Goal: Task Accomplishment & Management: Manage account settings

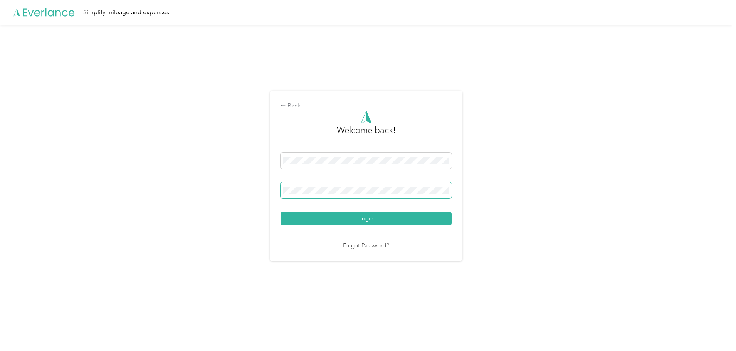
click at [281, 212] on button "Login" at bounding box center [366, 218] width 171 height 13
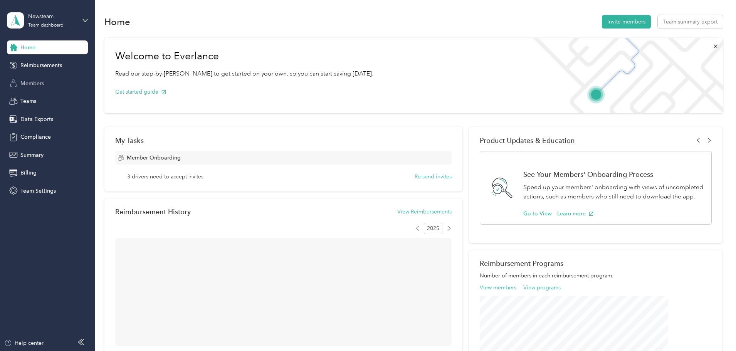
click at [46, 82] on div "Members" at bounding box center [47, 83] width 81 height 14
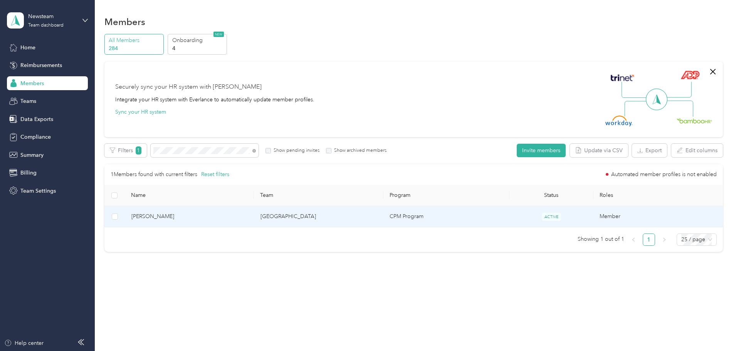
click at [234, 210] on td "[PERSON_NAME]" at bounding box center [189, 216] width 129 height 21
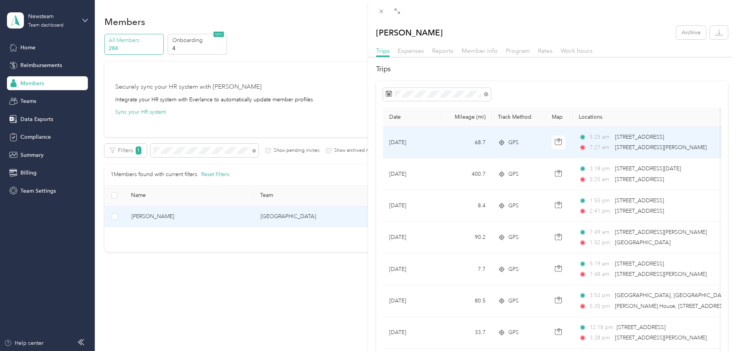
click at [622, 135] on span "[STREET_ADDRESS]" at bounding box center [639, 137] width 49 height 7
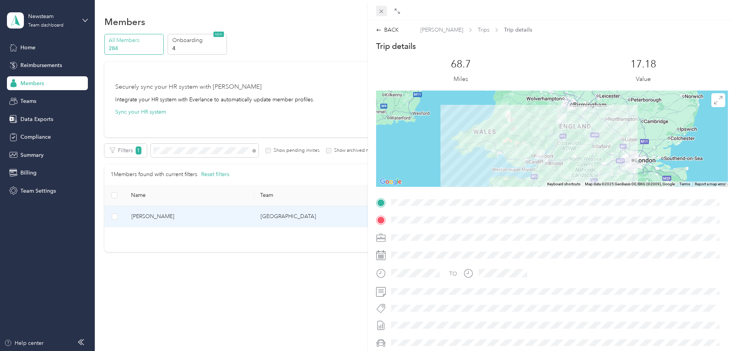
click at [380, 13] on icon at bounding box center [382, 12] width 4 height 4
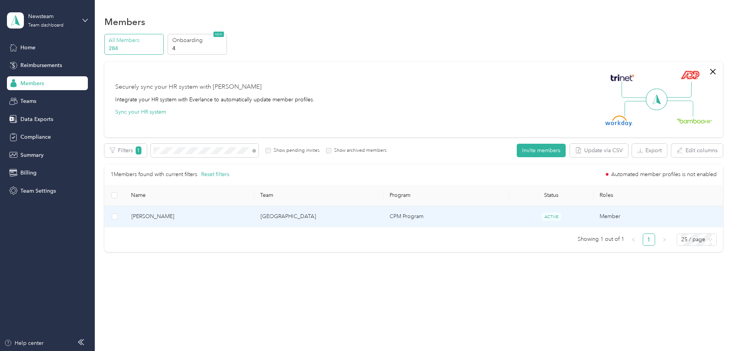
click at [215, 217] on span "[PERSON_NAME]" at bounding box center [189, 216] width 117 height 8
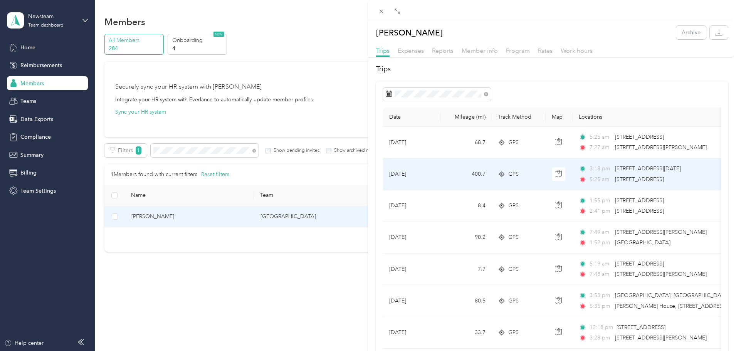
click at [447, 175] on td "400.7" at bounding box center [466, 174] width 51 height 32
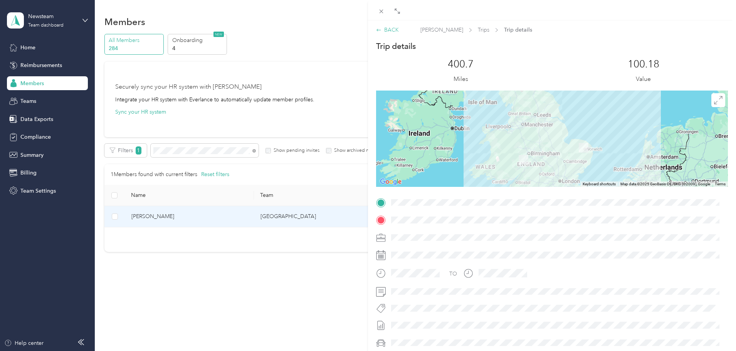
click at [383, 29] on div "BACK" at bounding box center [387, 30] width 23 height 8
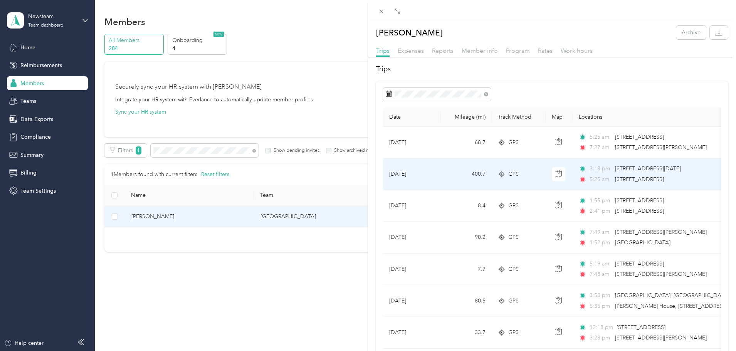
click at [495, 177] on td "GPS" at bounding box center [519, 174] width 54 height 32
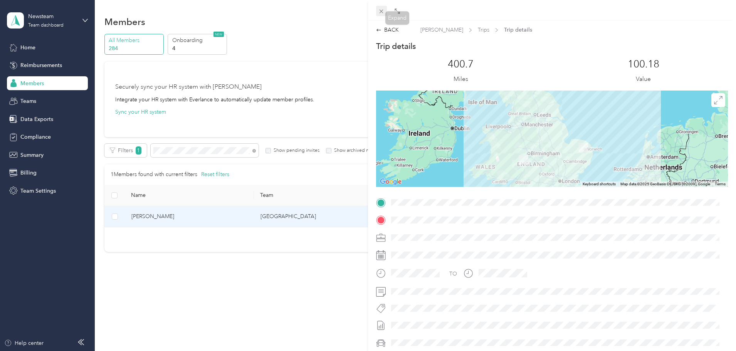
click at [382, 10] on icon at bounding box center [381, 11] width 7 height 7
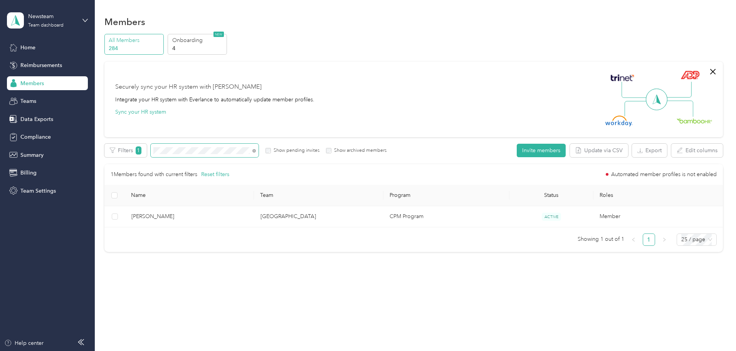
click at [207, 150] on span at bounding box center [205, 150] width 108 height 13
click at [256, 150] on icon at bounding box center [253, 150] width 3 height 3
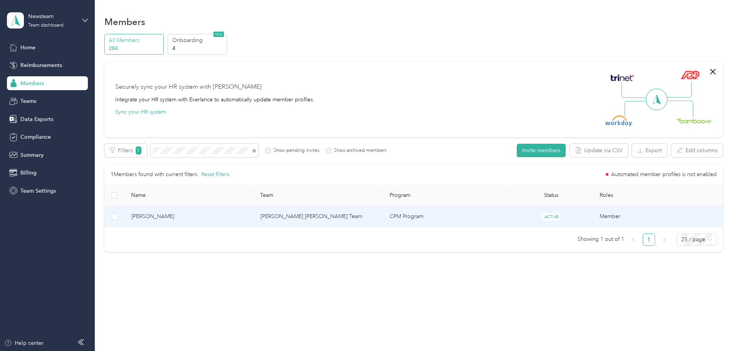
click at [245, 214] on span "[PERSON_NAME]" at bounding box center [189, 216] width 117 height 8
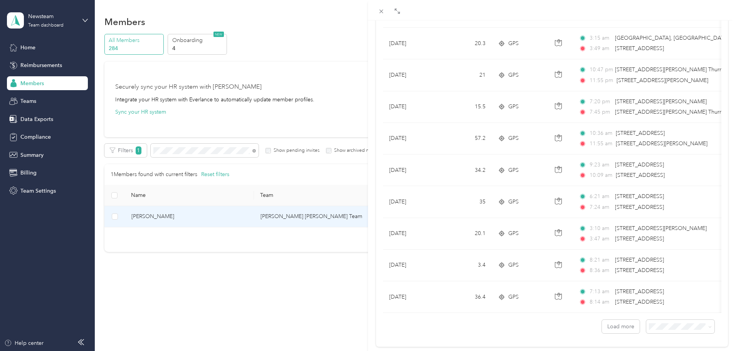
scroll to position [633, 0]
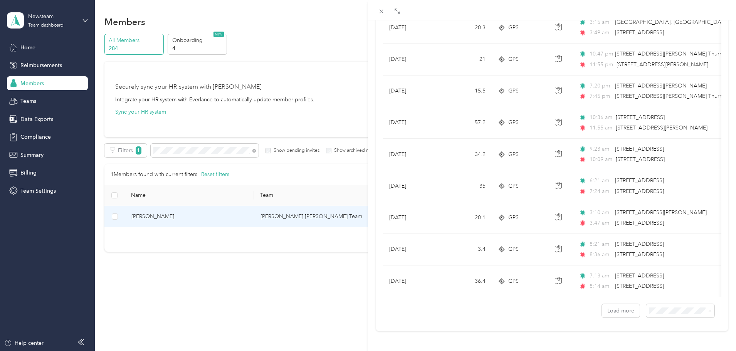
click at [666, 289] on span "100 per load" at bounding box center [662, 290] width 32 height 7
click at [611, 305] on button "Load more" at bounding box center [621, 310] width 38 height 13
click at [618, 307] on button "Load more" at bounding box center [621, 310] width 38 height 13
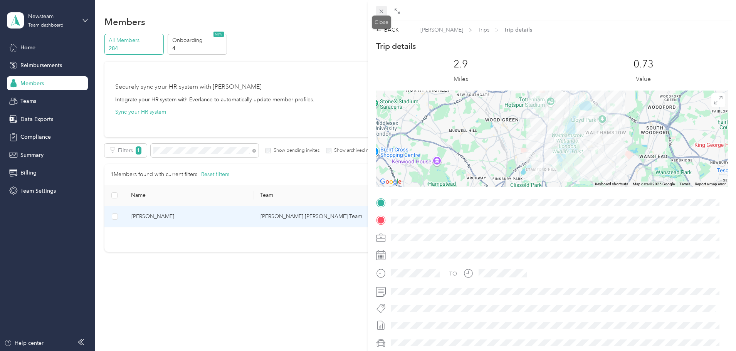
click at [380, 8] on span at bounding box center [381, 11] width 11 height 11
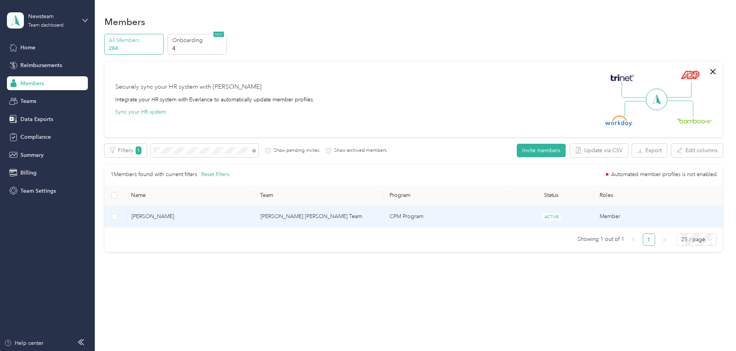
click at [215, 222] on td "[PERSON_NAME]" at bounding box center [189, 216] width 129 height 21
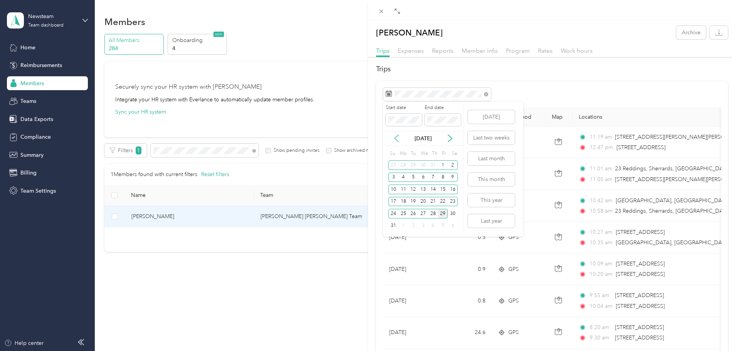
click at [396, 138] on icon at bounding box center [397, 138] width 8 height 8
click at [441, 167] on div "4" at bounding box center [443, 165] width 10 height 10
click at [395, 138] on icon at bounding box center [397, 138] width 8 height 8
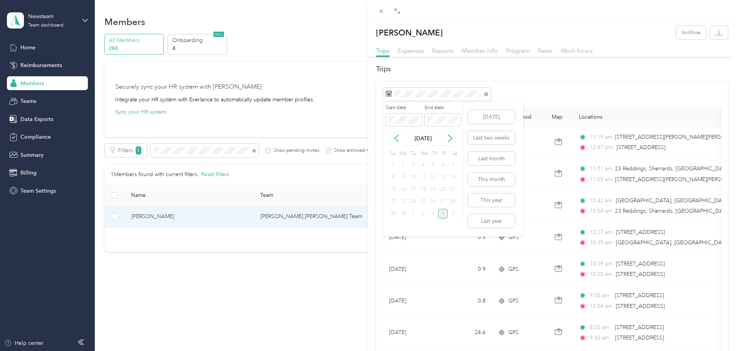
click at [442, 212] on div "4" at bounding box center [443, 214] width 10 height 10
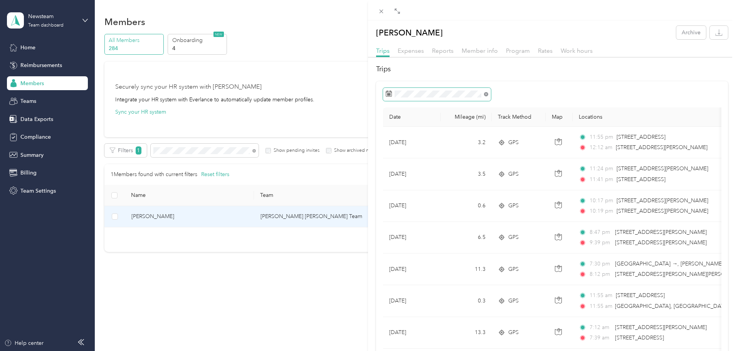
click at [486, 96] on icon at bounding box center [486, 94] width 4 height 4
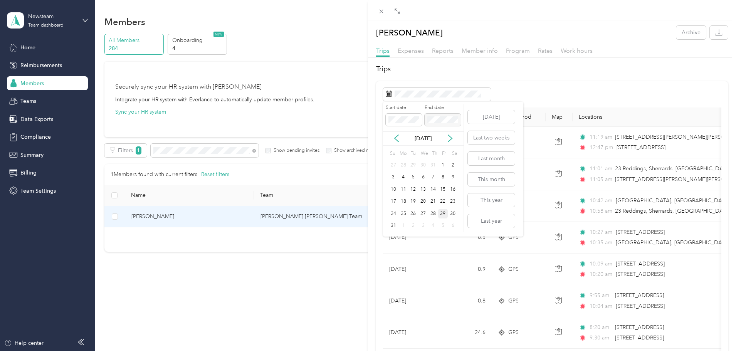
click at [397, 134] on div "[DATE]" at bounding box center [423, 138] width 81 height 14
click at [397, 134] on icon at bounding box center [397, 138] width 8 height 8
click at [414, 177] on div "10" at bounding box center [413, 178] width 10 height 10
click at [449, 140] on icon at bounding box center [450, 138] width 8 height 8
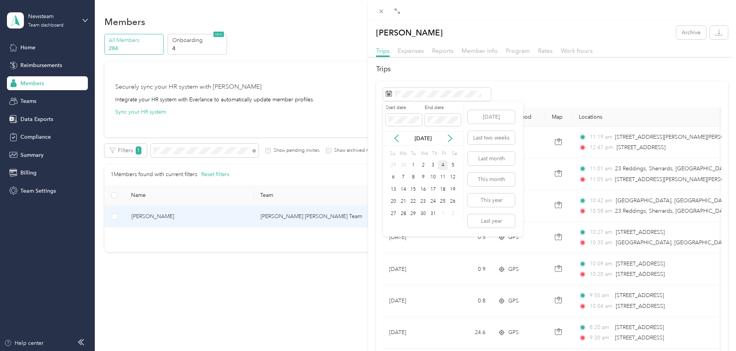
click at [440, 166] on div "4" at bounding box center [443, 165] width 10 height 10
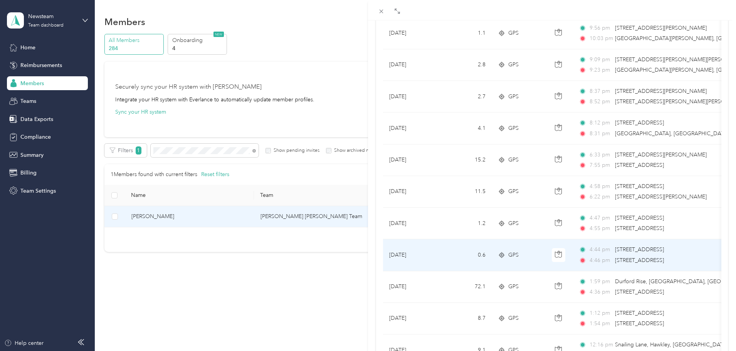
scroll to position [633, 0]
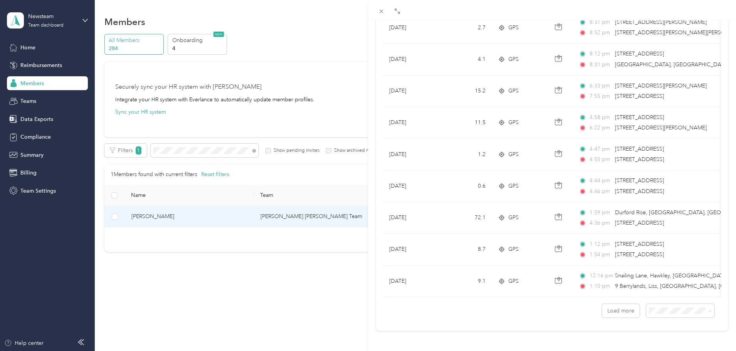
click at [662, 289] on span "100 per load" at bounding box center [662, 290] width 32 height 7
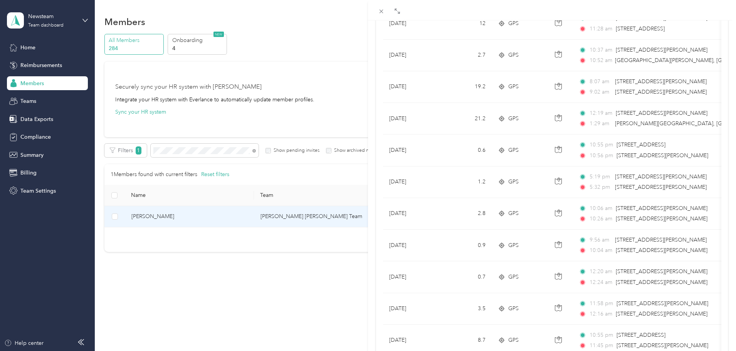
scroll to position [3010, 0]
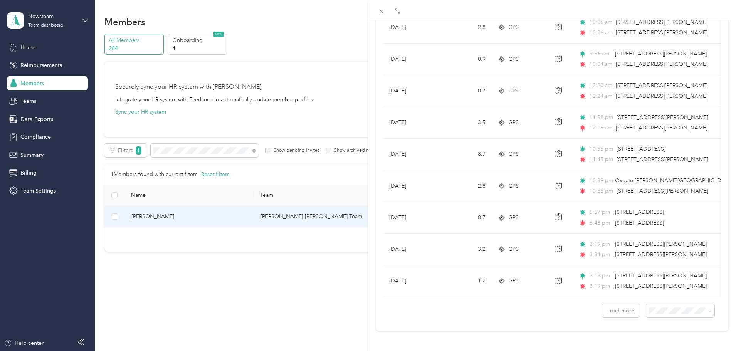
click at [107, 91] on div "[PERSON_NAME] Archive Trips Expenses Reports Member info Program Rates Work hou…" at bounding box center [368, 175] width 736 height 351
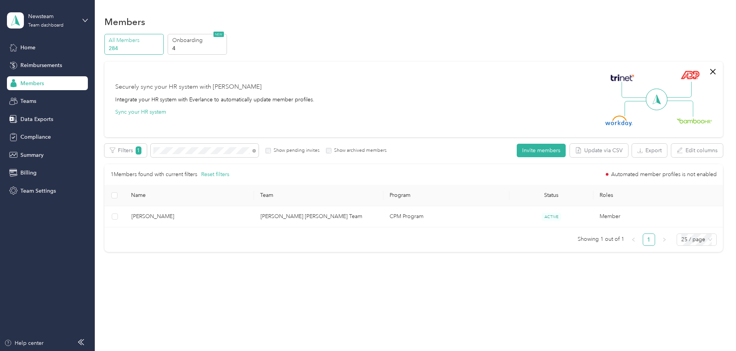
scroll to position [37, 0]
click at [81, 20] on div "Newsteam Team dashboard" at bounding box center [47, 20] width 81 height 27
click at [32, 99] on div "Log out" at bounding box center [29, 98] width 30 height 8
